Goal: Task Accomplishment & Management: Manage account settings

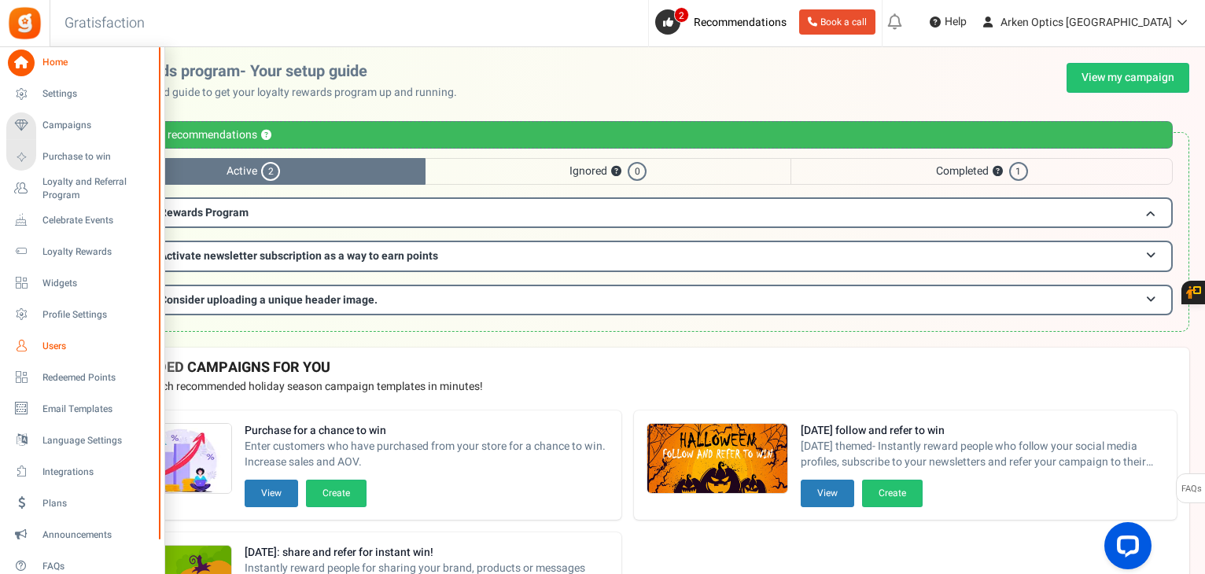
click at [50, 344] on span "Users" at bounding box center [97, 346] width 110 height 13
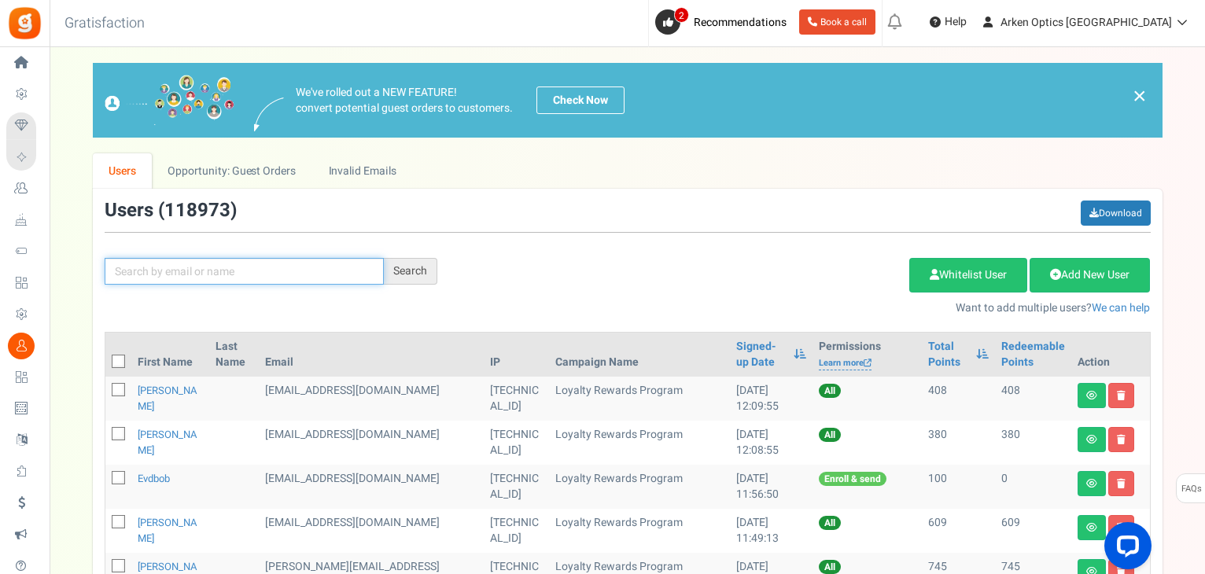
click at [261, 274] on input "text" at bounding box center [244, 271] width 279 height 27
paste input "[EMAIL_ADDRESS][DOMAIN_NAME]"
type input "[EMAIL_ADDRESS][DOMAIN_NAME]"
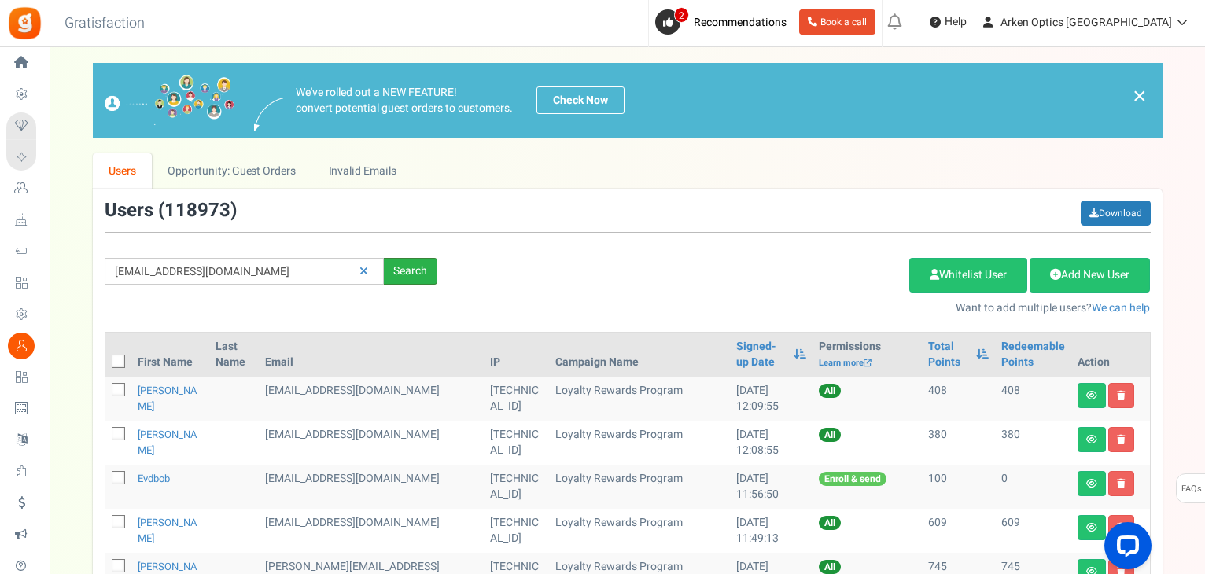
click at [424, 268] on div "Search" at bounding box center [410, 271] width 53 height 27
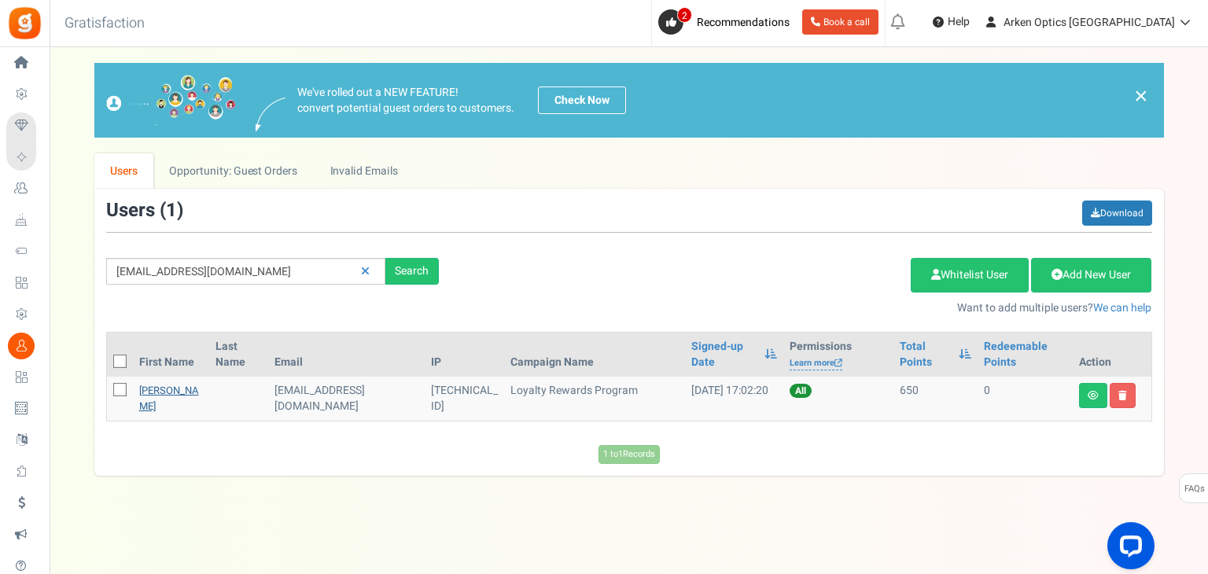
click at [149, 392] on link "[PERSON_NAME]" at bounding box center [169, 398] width 60 height 31
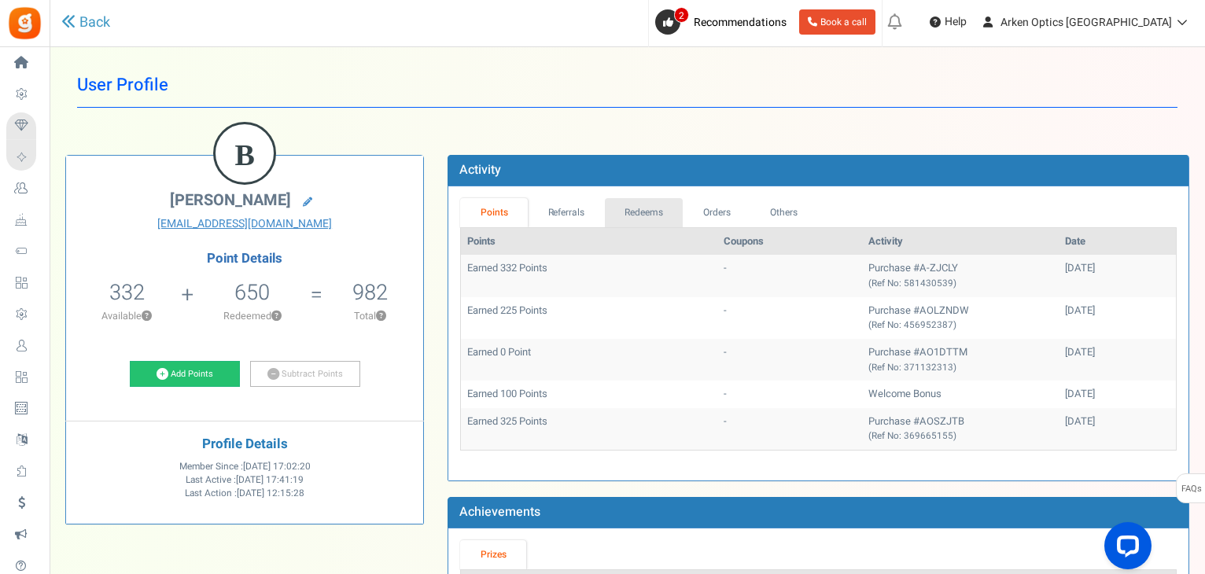
click at [610, 219] on link "Redeems" at bounding box center [644, 212] width 79 height 29
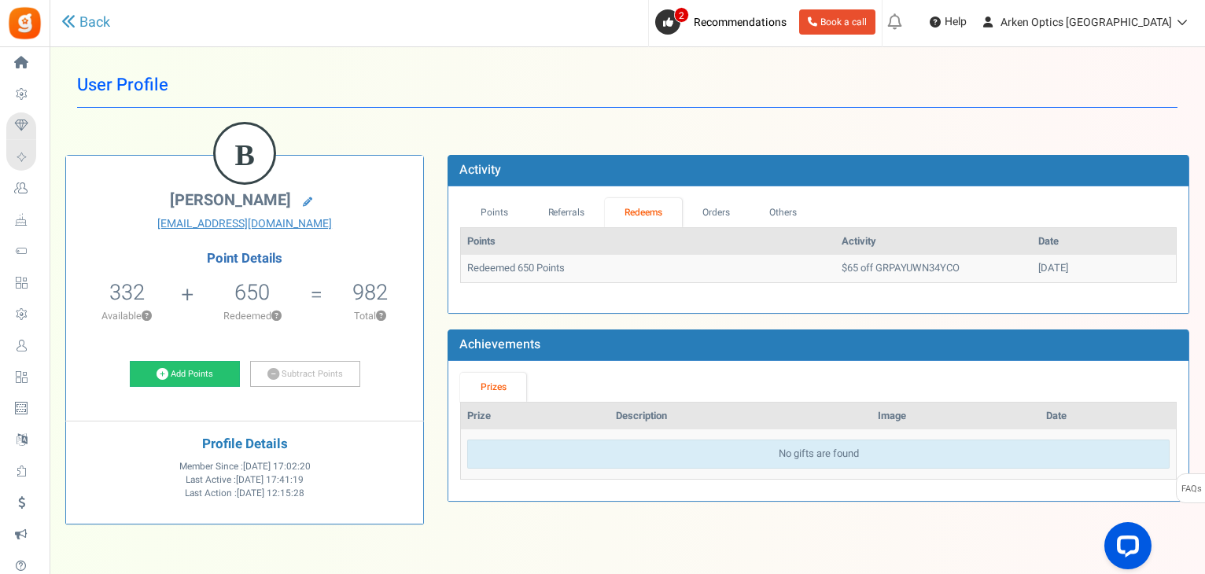
click at [864, 267] on td "$65 off GRPAYUWN34YCO" at bounding box center [933, 269] width 197 height 28
copy td "GRPAYUWN34YCO"
drag, startPoint x: 1060, startPoint y: 278, endPoint x: 989, endPoint y: 259, distance: 73.5
click at [1032, 259] on td "[DATE]" at bounding box center [1104, 269] width 144 height 28
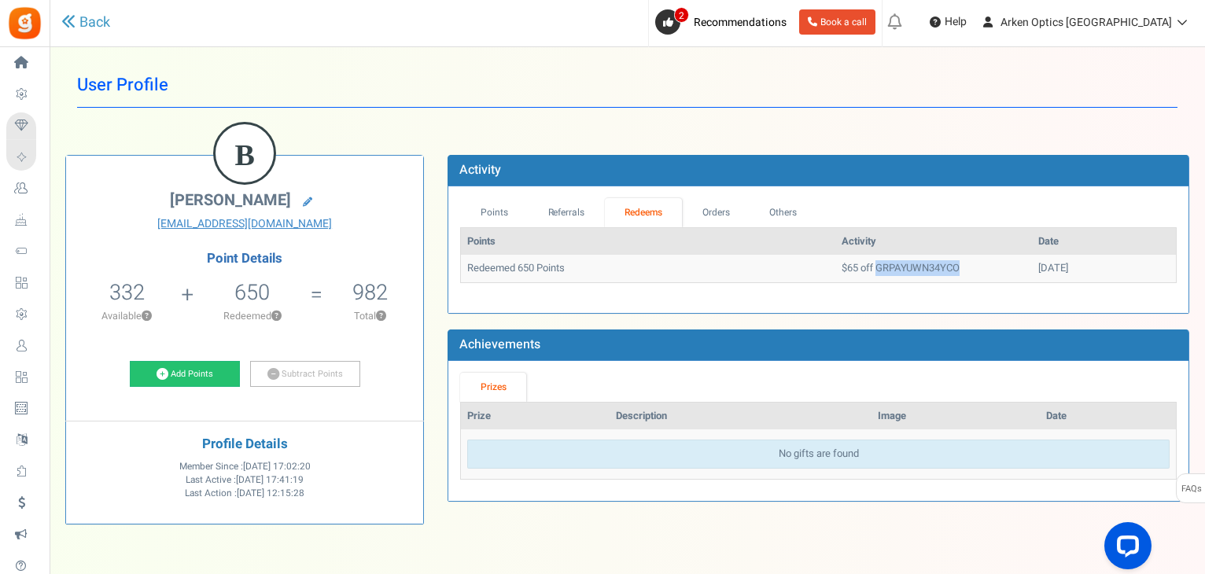
copy td "[DATE]"
click at [592, 205] on link "Referrals" at bounding box center [566, 212] width 77 height 29
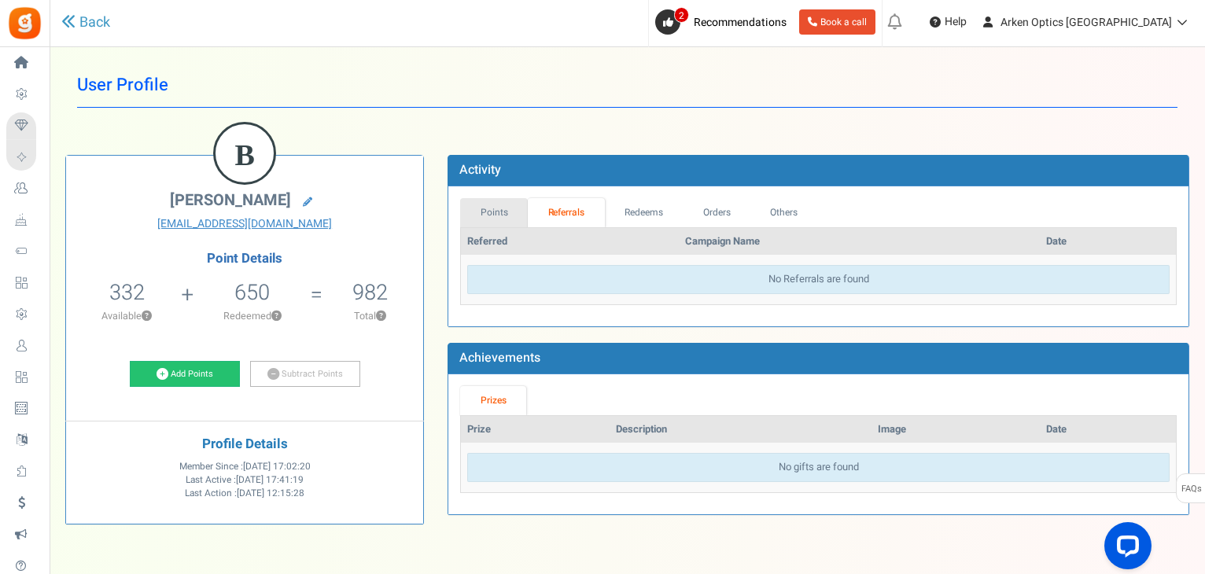
click at [488, 206] on link "Points" at bounding box center [494, 212] width 68 height 29
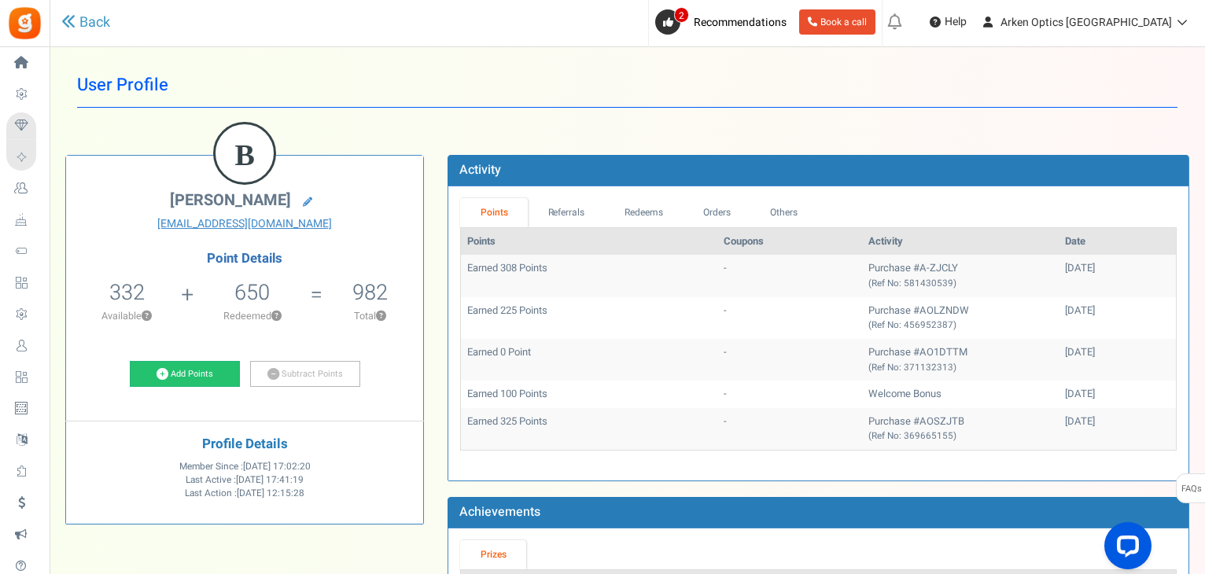
click at [503, 269] on td "Earned 308 Points" at bounding box center [589, 276] width 256 height 42
copy td "308"
click at [358, 287] on h5 "982" at bounding box center [369, 293] width 35 height 24
click at [358, 288] on h5 "982" at bounding box center [369, 293] width 35 height 24
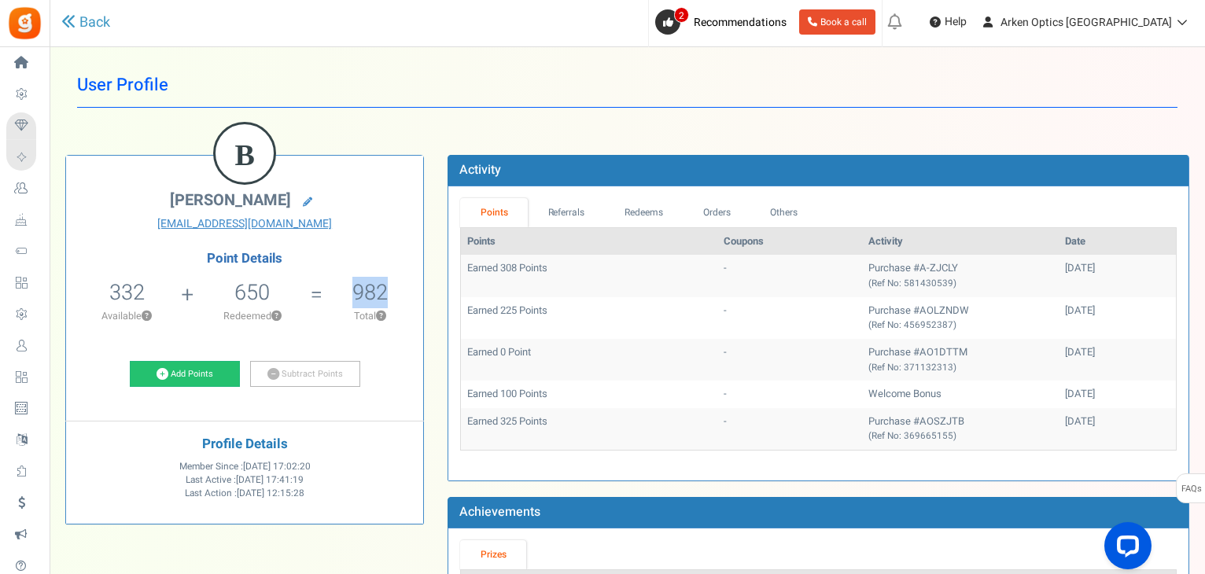
copy h5 "982"
